Goal: Task Accomplishment & Management: Complete application form

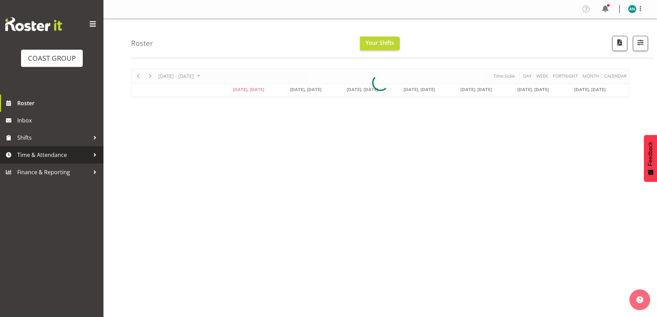
click at [43, 155] on span "Time & Attendance" at bounding box center [53, 155] width 72 height 10
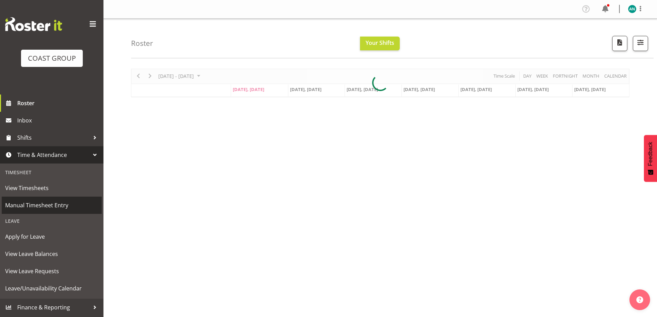
click at [48, 207] on span "Manual Timesheet Entry" at bounding box center [51, 205] width 93 height 10
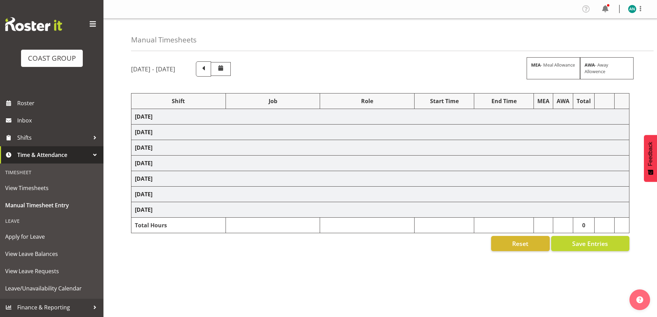
select select "47759"
select select "7032"
select select "47759"
select select "7032"
select select "47759"
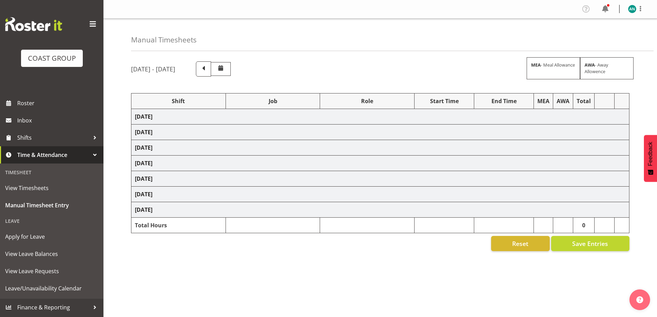
select select "7032"
select select "47759"
select select "7032"
select select "47759"
select select "7032"
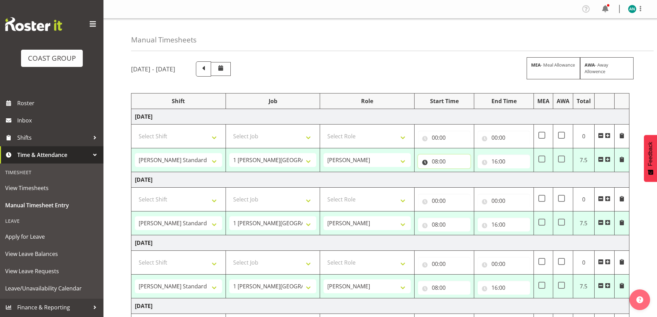
click at [458, 160] on input "08:00" at bounding box center [444, 161] width 52 height 14
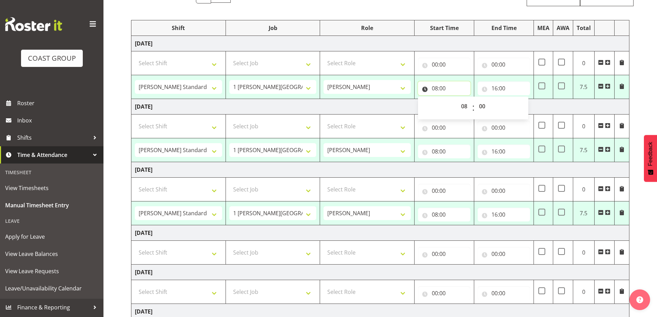
scroll to position [58, 0]
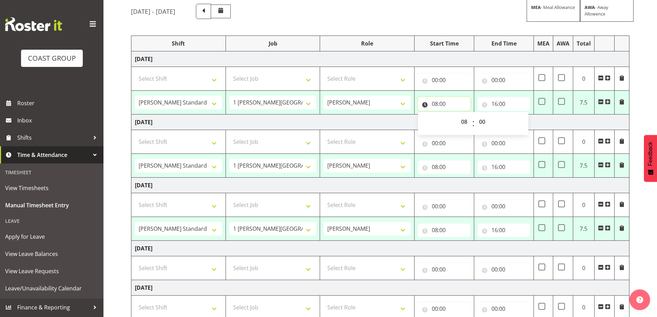
click at [444, 101] on input "08:00" at bounding box center [444, 104] width 52 height 14
click at [444, 102] on input "08:00" at bounding box center [444, 104] width 52 height 14
click at [517, 103] on input "16:00" at bounding box center [503, 104] width 52 height 14
click at [541, 121] on select "00 01 02 03 04 05 06 07 08 09 10 11 12 13 14 15 16 17 18 19 20 21 22 23 24 25 2…" at bounding box center [543, 122] width 16 height 14
select select "30"
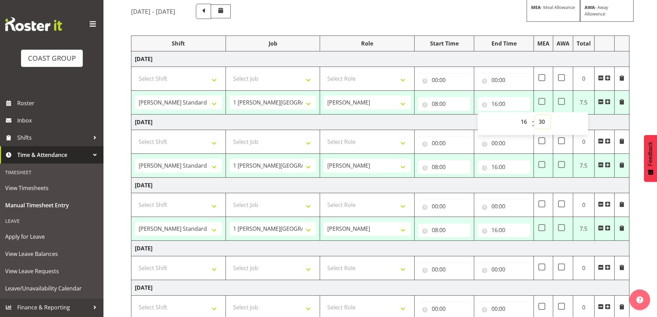
click at [535, 115] on select "00 01 02 03 04 05 06 07 08 09 10 11 12 13 14 15 16 17 18 19 20 21 22 23 24 25 2…" at bounding box center [543, 122] width 16 height 14
type input "16:30"
click at [512, 176] on td "16:00 00 01 02 03 04 05 06 07 08 09 10 11 12 13 14 15 16 17 18 19 20 21 22 23 :…" at bounding box center [504, 166] width 60 height 24
click at [511, 171] on input "16:00" at bounding box center [503, 167] width 52 height 14
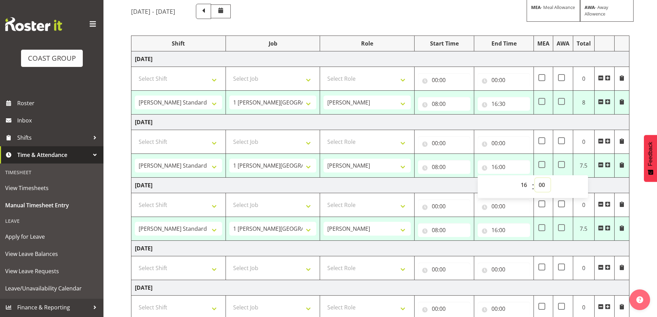
click at [542, 185] on select "00 01 02 03 04 05 06 07 08 09 10 11 12 13 14 15 16 17 18 19 20 21 22 23 24 25 2…" at bounding box center [543, 185] width 16 height 14
select select "30"
click at [535, 178] on select "00 01 02 03 04 05 06 07 08 09 10 11 12 13 14 15 16 17 18 19 20 21 22 23 24 25 2…" at bounding box center [543, 185] width 16 height 14
type input "16:30"
click at [522, 235] on input "16:00" at bounding box center [503, 230] width 52 height 14
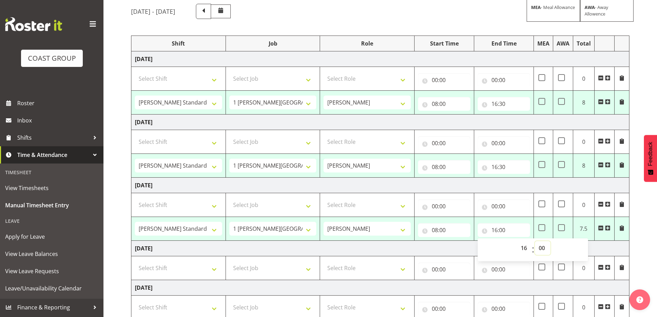
click at [541, 248] on select "00 01 02 03 04 05 06 07 08 09 10 11 12 13 14 15 16 17 18 19 20 21 22 23 24 25 2…" at bounding box center [543, 248] width 16 height 14
select select "30"
click at [535, 241] on select "00 01 02 03 04 05 06 07 08 09 10 11 12 13 14 15 16 17 18 19 20 21 22 23 24 25 2…" at bounding box center [543, 248] width 16 height 14
type input "16:30"
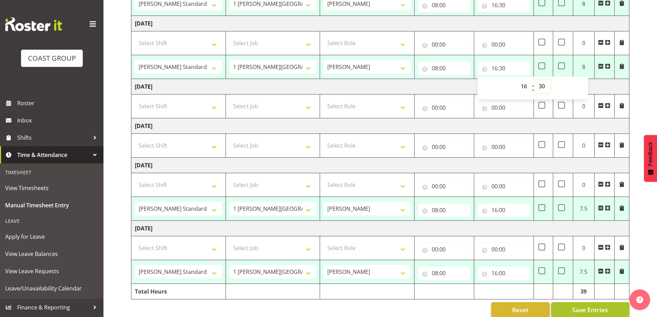
scroll to position [230, 0]
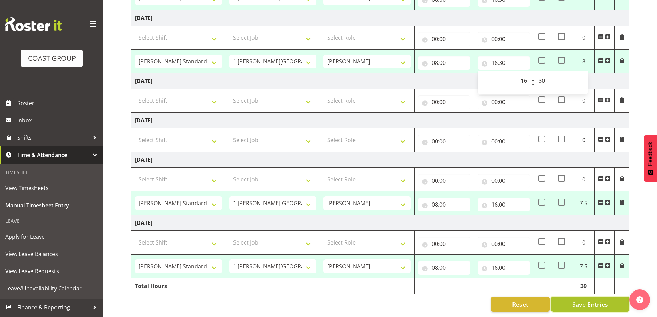
click at [604, 299] on span "Save Entries" at bounding box center [590, 303] width 36 height 9
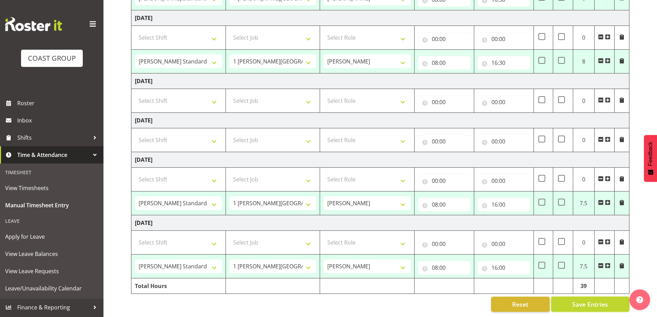
select select "47759"
select select "7032"
type input "08:00"
type input "16:30"
select select "47759"
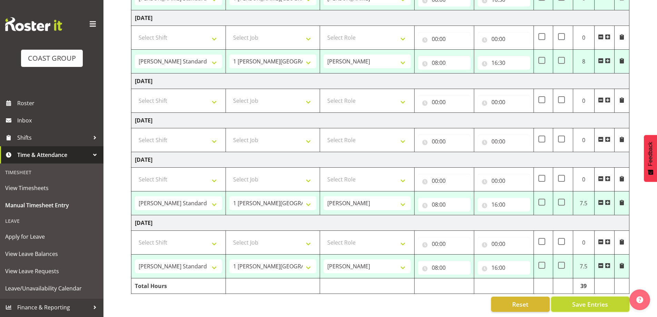
select select "7032"
type input "08:00"
type input "16:30"
select select "47759"
select select "7032"
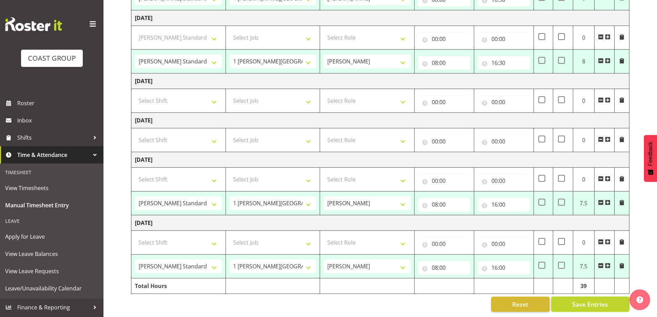
type input "08:00"
type input "16:30"
select select "47759"
select select "7032"
type input "08:00"
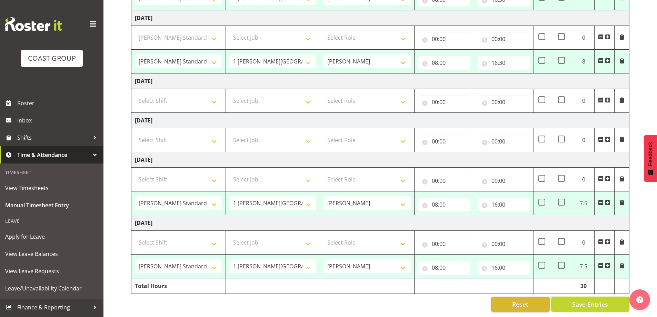
type input "16:00"
select select "47759"
select select "7032"
type input "08:00"
type input "16:00"
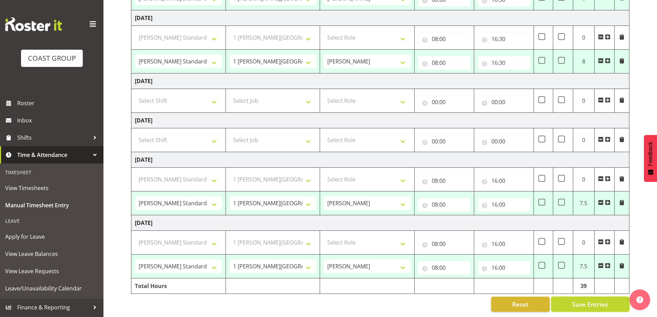
select select "47759"
select select "7032"
select select "47759"
select select "7032"
select select "47759"
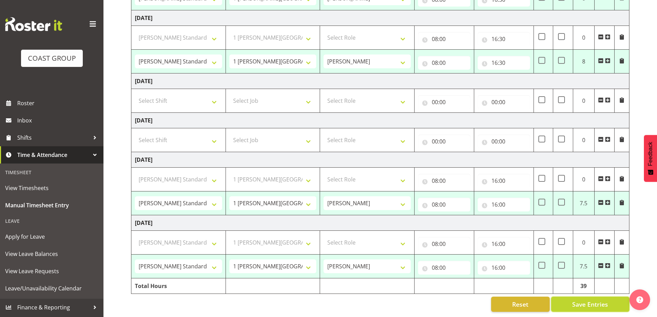
select select "7032"
select select "47759"
select select "7032"
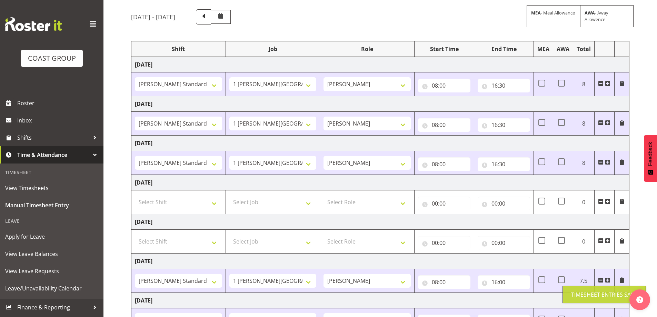
scroll to position [0, 0]
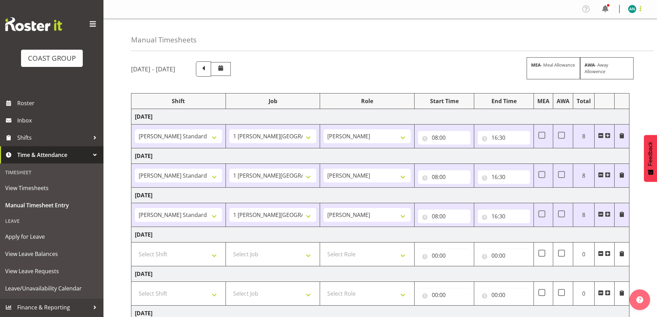
click at [641, 8] on span at bounding box center [640, 8] width 8 height 8
click at [631, 37] on link "Log Out" at bounding box center [611, 36] width 66 height 12
